Goal: Task Accomplishment & Management: Manage account settings

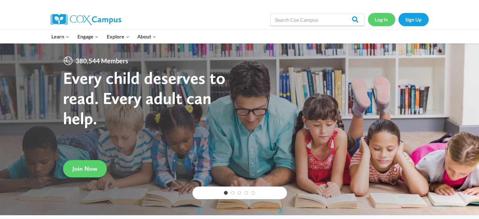
click at [381, 16] on link "Log In" at bounding box center [381, 19] width 27 height 13
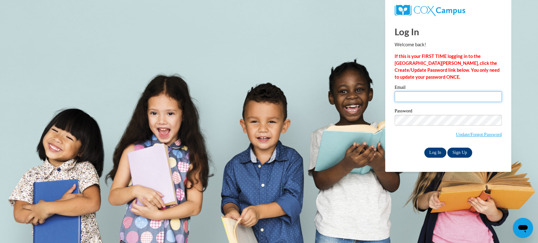
type input "ahartnel@kusd.edu"
click at [432, 152] on input "Log In" at bounding box center [435, 153] width 22 height 10
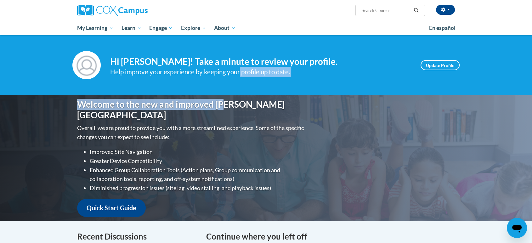
drag, startPoint x: 227, startPoint y: 97, endPoint x: 240, endPoint y: 72, distance: 27.6
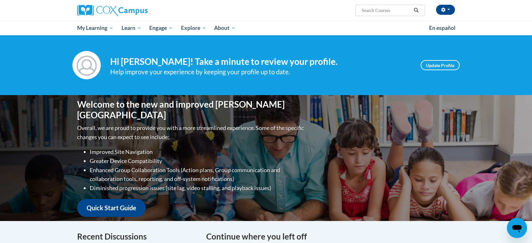
click at [230, 77] on div "Help improve your experience by keeping your profile up to date." at bounding box center [260, 72] width 301 height 10
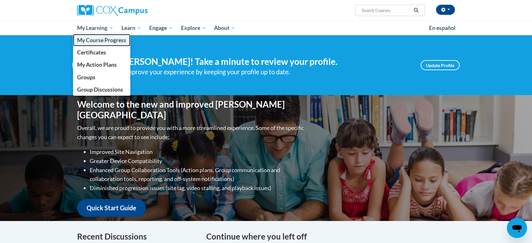
click at [91, 40] on span "My Course Progress" at bounding box center [101, 40] width 49 height 7
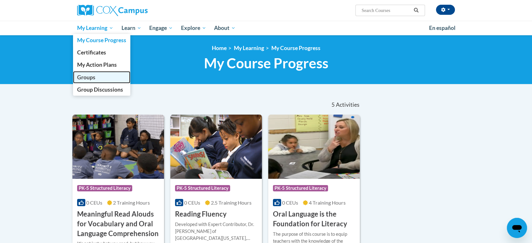
click at [94, 72] on link "Groups" at bounding box center [101, 77] width 57 height 12
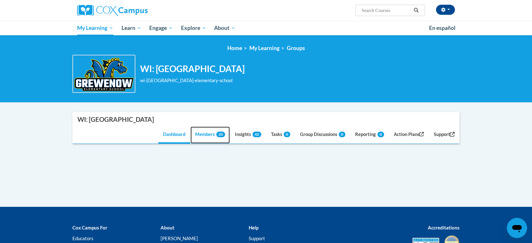
click at [199, 133] on link "Members 20" at bounding box center [210, 135] width 39 height 17
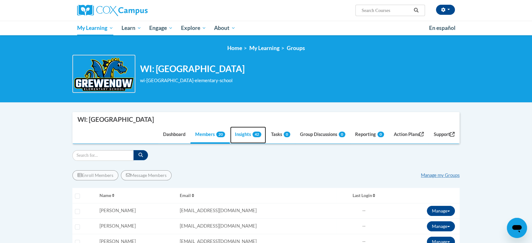
click at [230, 134] on link "Insights 42" at bounding box center [248, 135] width 36 height 17
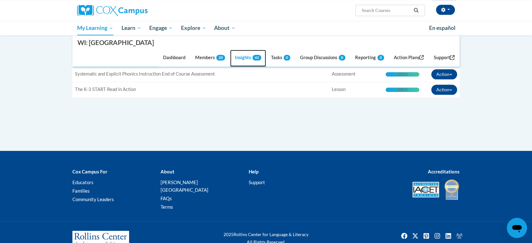
scroll to position [742, 0]
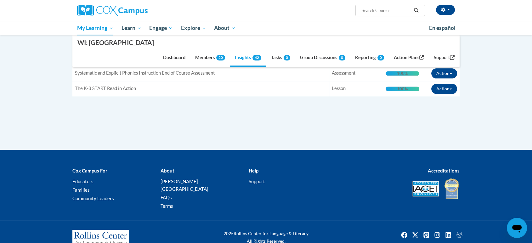
drag, startPoint x: 227, startPoint y: 134, endPoint x: 312, endPoint y: 108, distance: 88.5
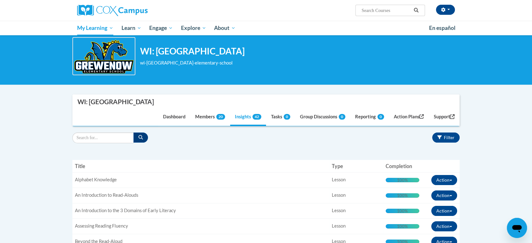
scroll to position [0, 0]
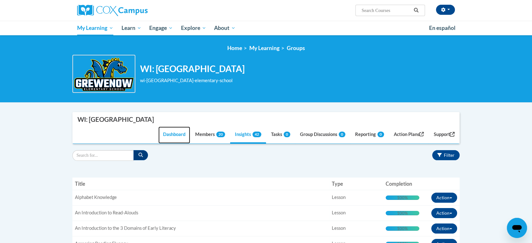
click at [162, 137] on link "Dashboard" at bounding box center [174, 135] width 32 height 17
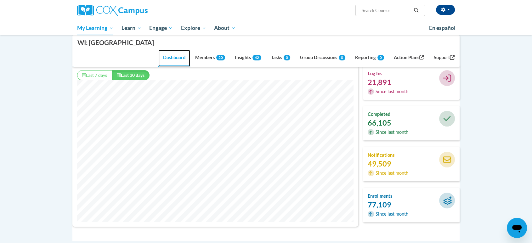
scroll to position [101, 0]
click at [392, 150] on div "notifications 49,509 Since last month" at bounding box center [411, 164] width 97 height 34
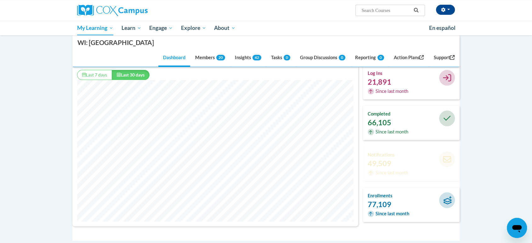
click at [402, 209] on div "enrollments 77,109 Since last month" at bounding box center [391, 205] width 56 height 25
click at [388, 93] on span "Since last month" at bounding box center [393, 91] width 34 height 7
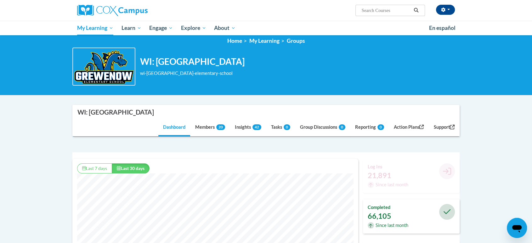
scroll to position [6, 0]
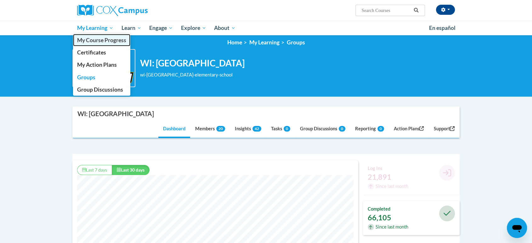
click at [93, 38] on span "My Course Progress" at bounding box center [101, 40] width 49 height 7
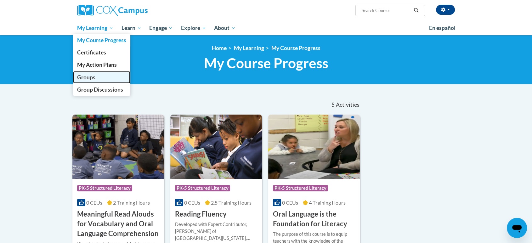
click at [98, 78] on link "Groups" at bounding box center [101, 77] width 57 height 12
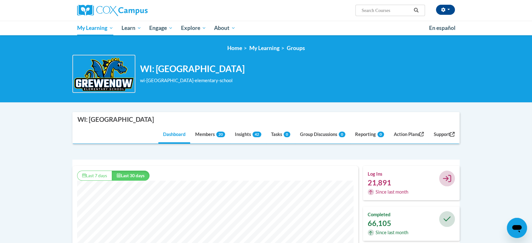
scroll to position [161, 286]
click at [253, 132] on span "42" at bounding box center [257, 135] width 9 height 6
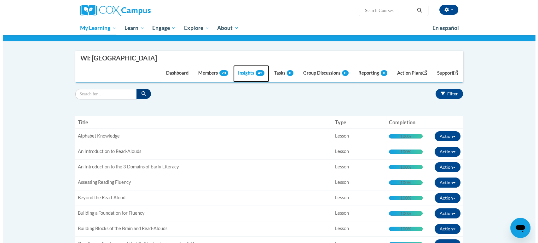
scroll to position [63, 0]
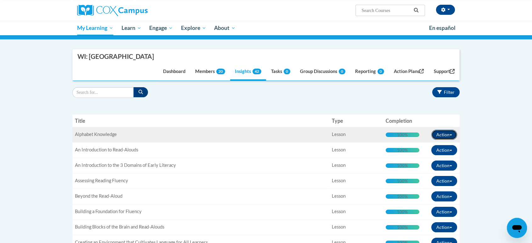
click at [444, 133] on button "Action" at bounding box center [445, 135] width 26 height 10
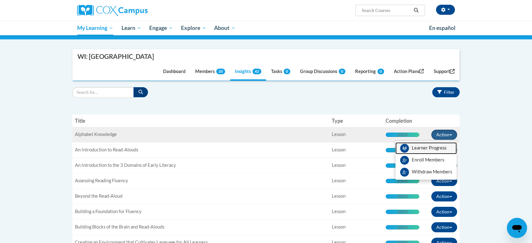
click at [442, 150] on link "Learner Progress" at bounding box center [426, 148] width 61 height 12
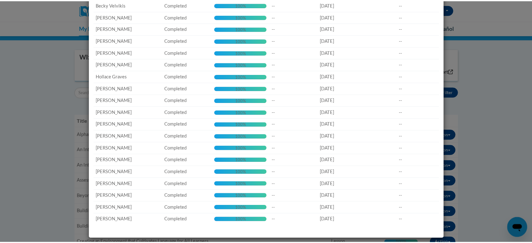
scroll to position [0, 0]
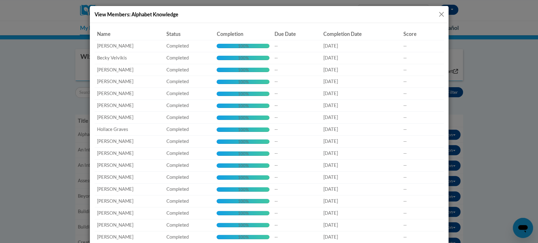
click at [433, 12] on div "View Members: Alphabet Knowledge" at bounding box center [269, 14] width 359 height 17
click at [440, 12] on button "Close" at bounding box center [441, 14] width 8 height 8
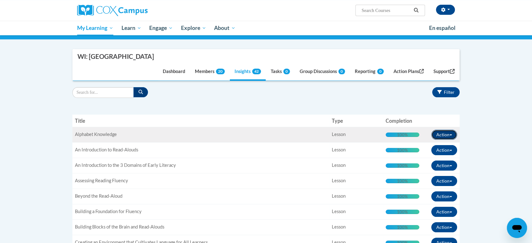
click at [453, 136] on button "Action" at bounding box center [445, 135] width 26 height 10
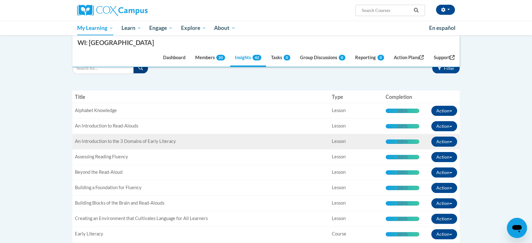
scroll to position [90, 0]
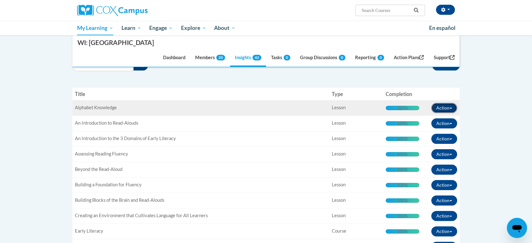
click at [439, 106] on button "Action" at bounding box center [445, 108] width 26 height 10
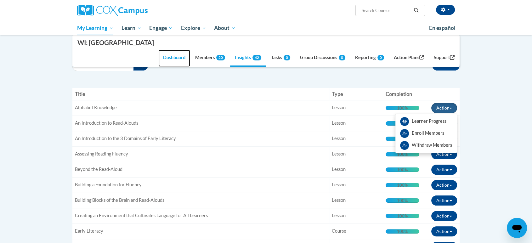
click at [169, 56] on link "Dashboard" at bounding box center [174, 58] width 32 height 17
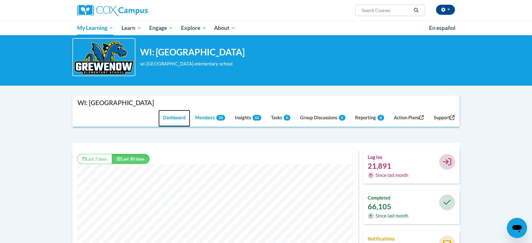
scroll to position [15, 0]
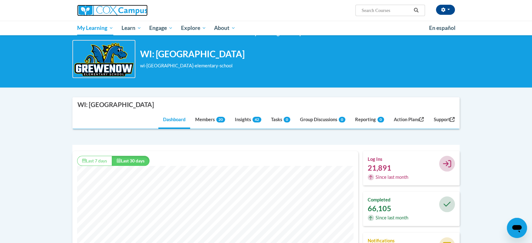
click at [134, 13] on img at bounding box center [112, 10] width 71 height 11
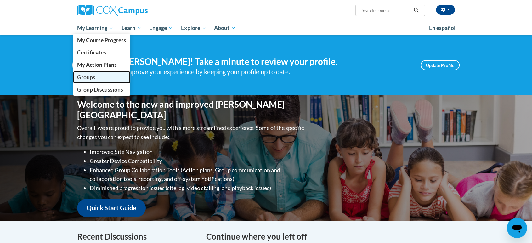
click at [95, 79] on link "Groups" at bounding box center [101, 77] width 57 height 12
